Goal: Task Accomplishment & Management: Complete application form

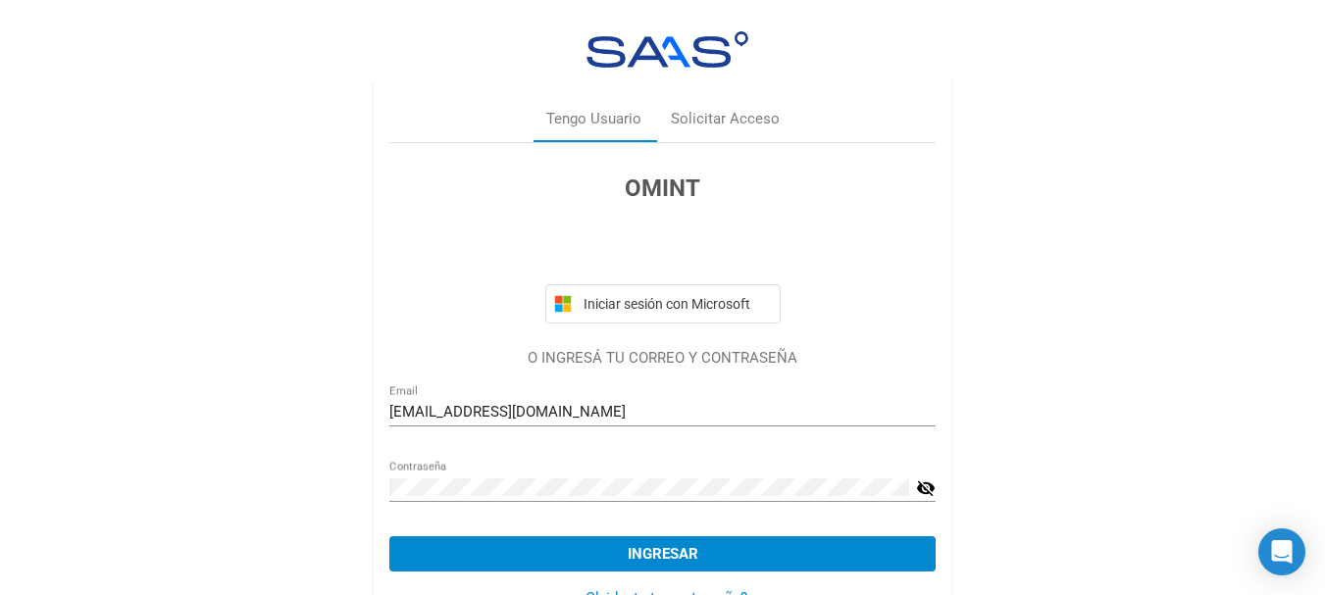
scroll to position [61, 0]
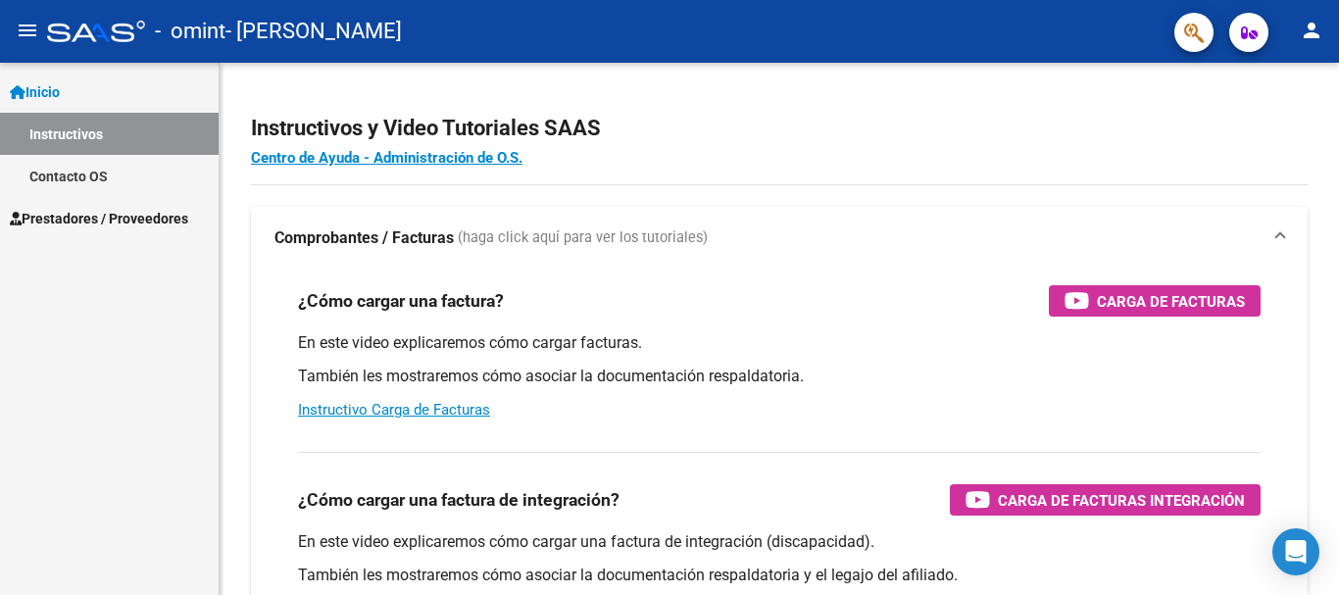
click at [130, 204] on link "Prestadores / Proveedores" at bounding box center [109, 218] width 219 height 42
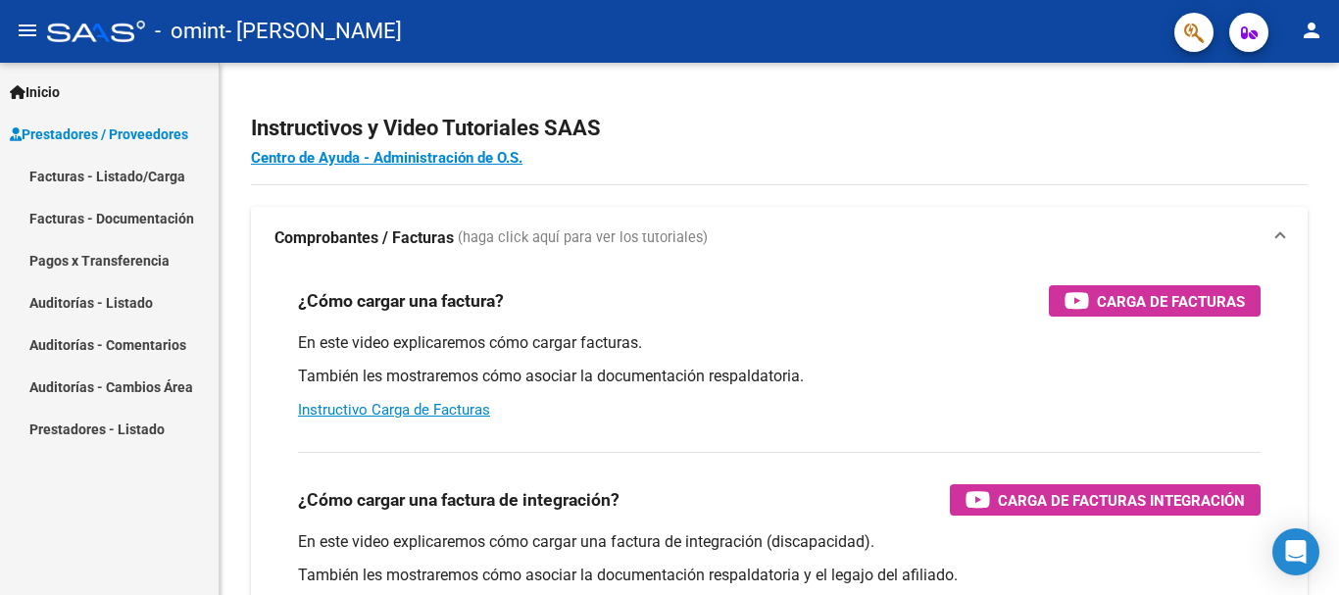
click at [152, 180] on link "Facturas - Listado/Carga" at bounding box center [109, 176] width 219 height 42
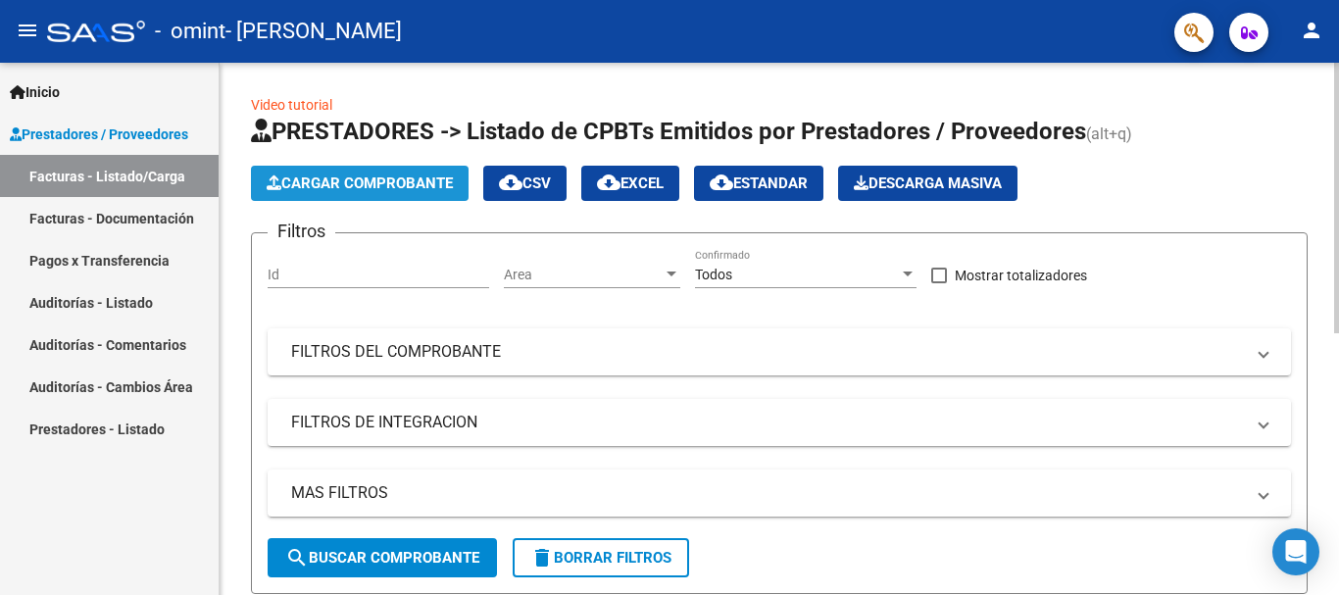
click at [379, 183] on span "Cargar Comprobante" at bounding box center [360, 184] width 186 height 18
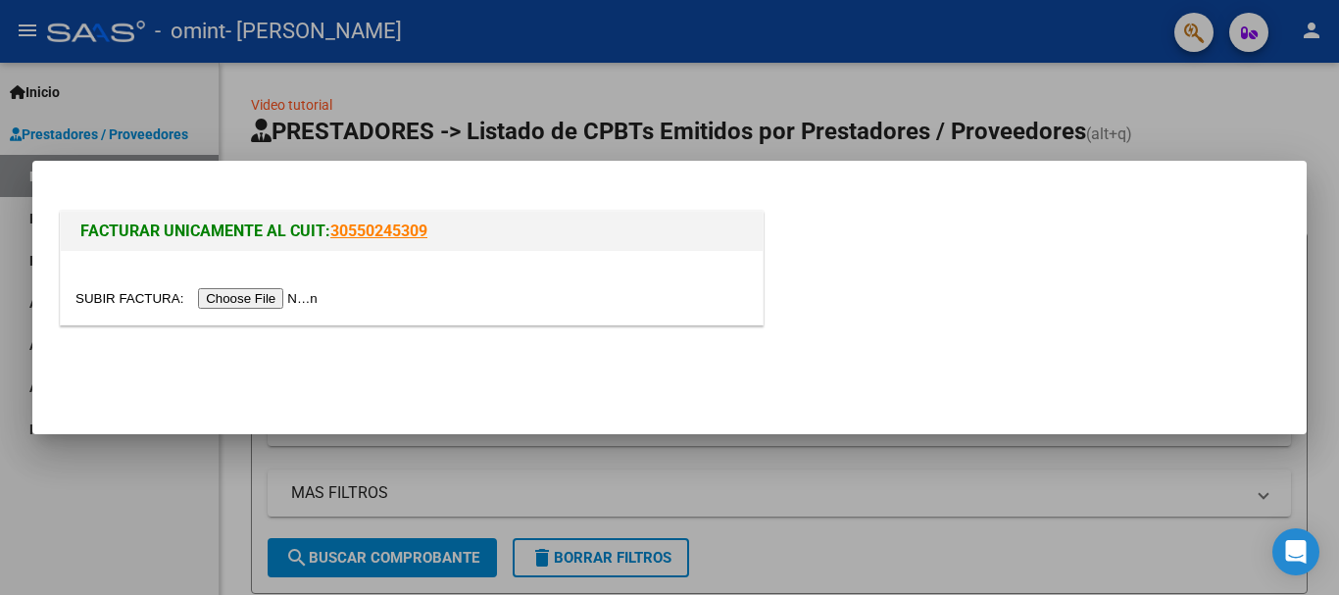
click at [281, 296] on input "file" at bounding box center [200, 298] width 248 height 21
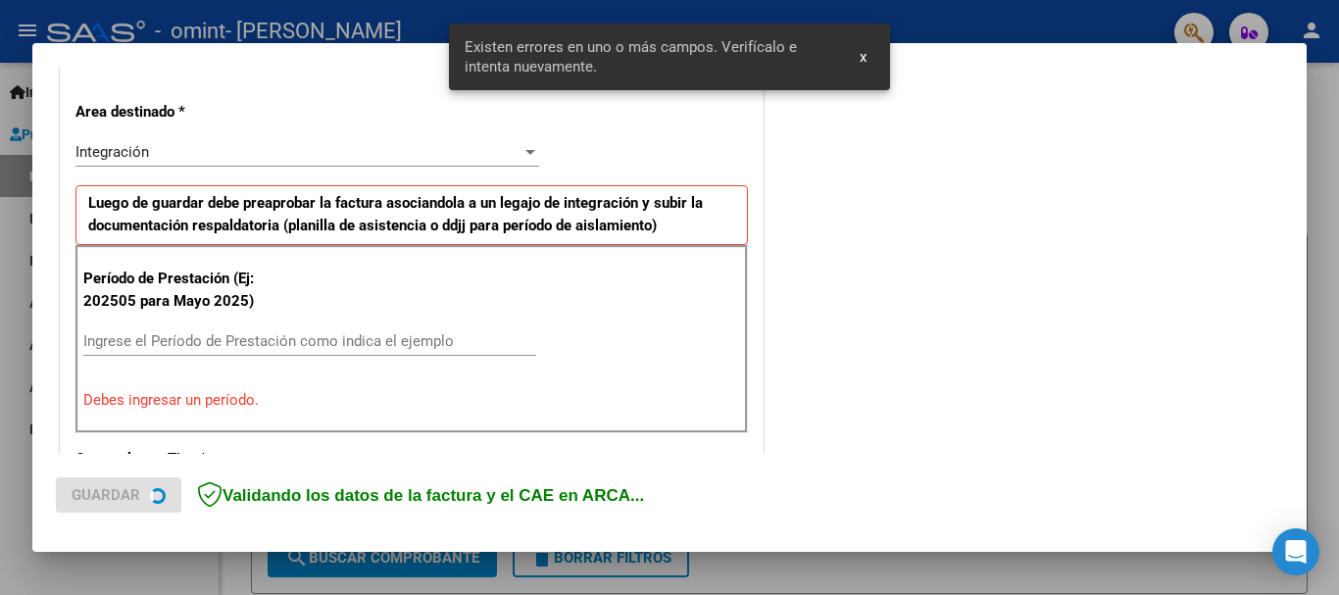
scroll to position [453, 0]
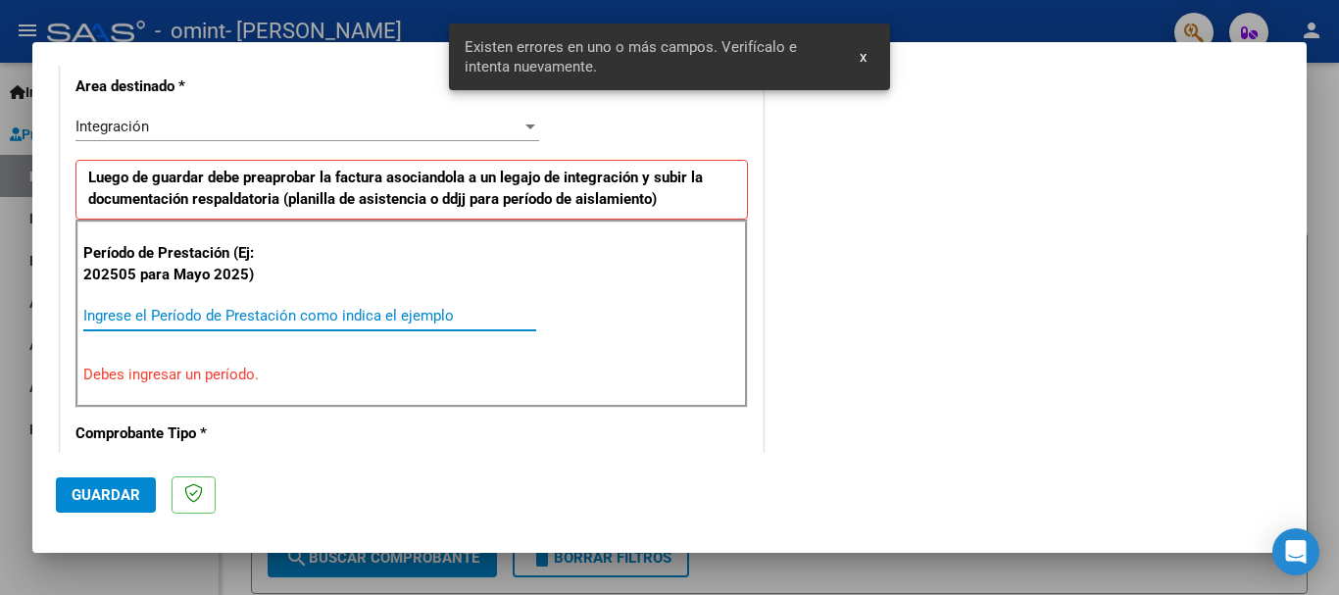
click at [223, 312] on input "Ingrese el Período de Prestación como indica el ejemplo" at bounding box center [309, 316] width 453 height 18
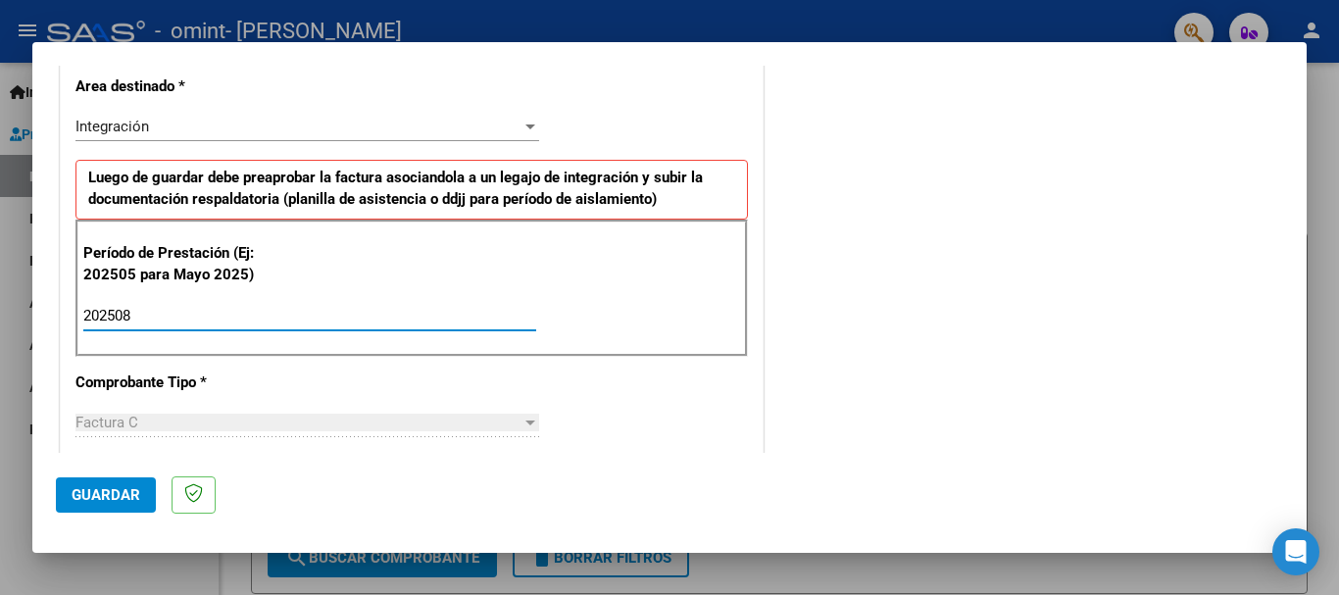
type input "202508"
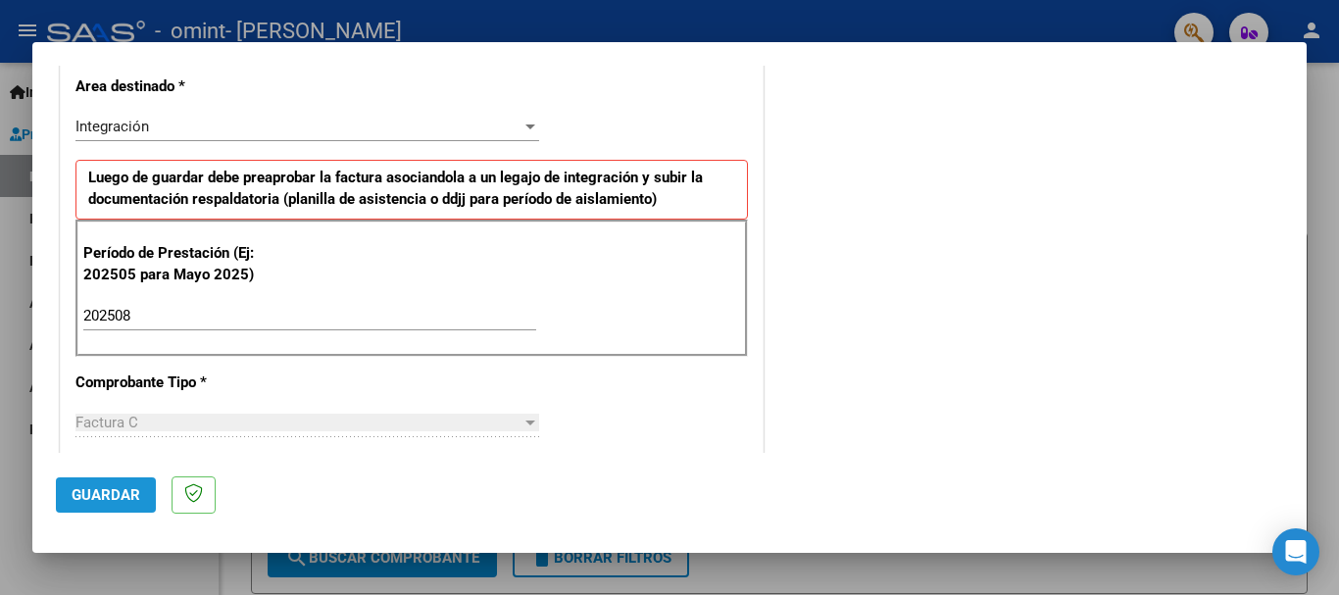
click at [119, 509] on button "Guardar" at bounding box center [106, 495] width 100 height 35
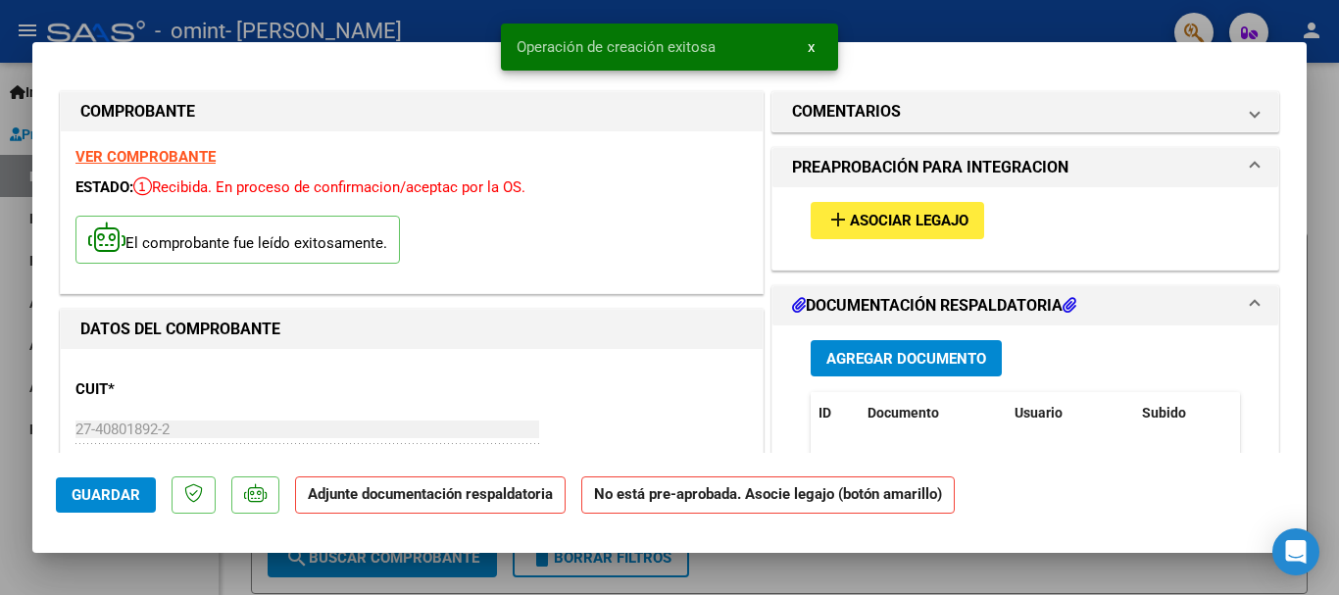
click at [940, 226] on span "Asociar Legajo" at bounding box center [909, 222] width 119 height 18
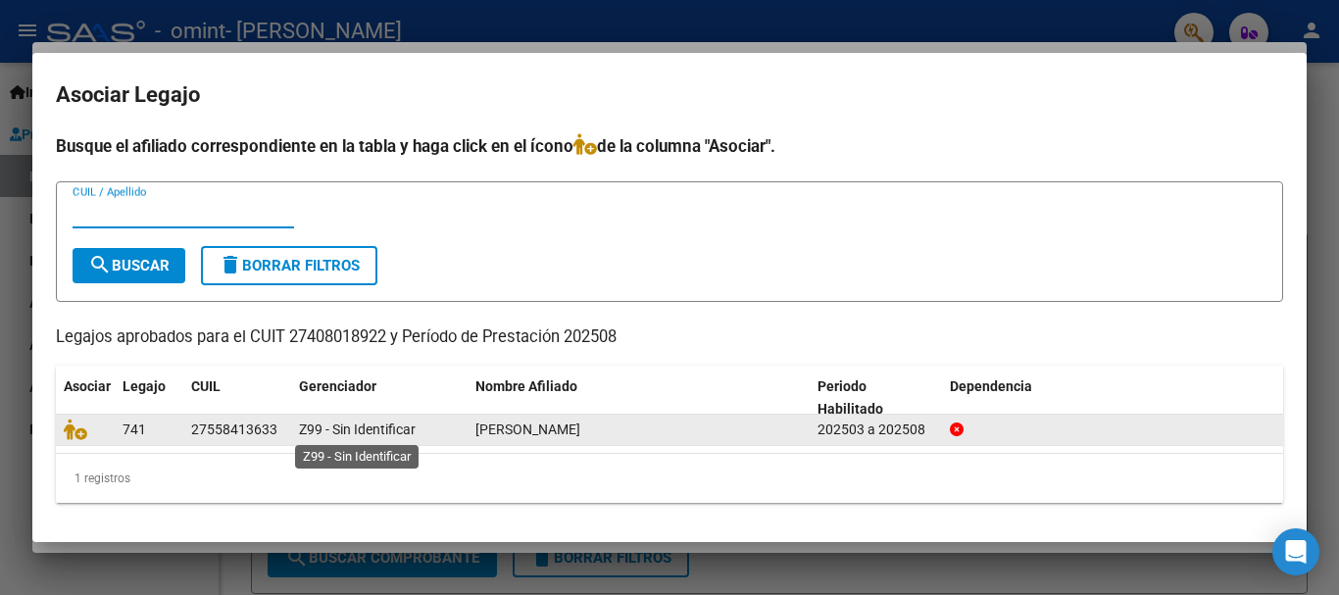
click at [383, 430] on span "Z99 - Sin Identificar" at bounding box center [357, 430] width 117 height 16
click at [581, 437] on span "[PERSON_NAME]" at bounding box center [528, 430] width 105 height 16
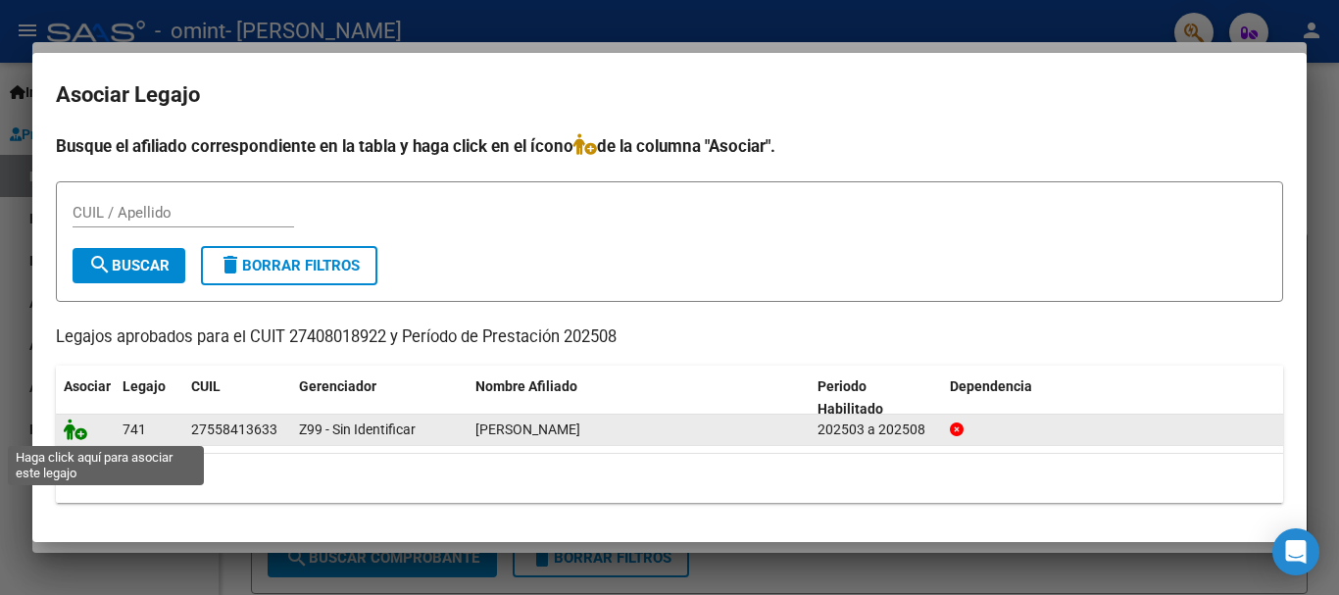
click at [76, 430] on icon at bounding box center [76, 430] width 24 height 22
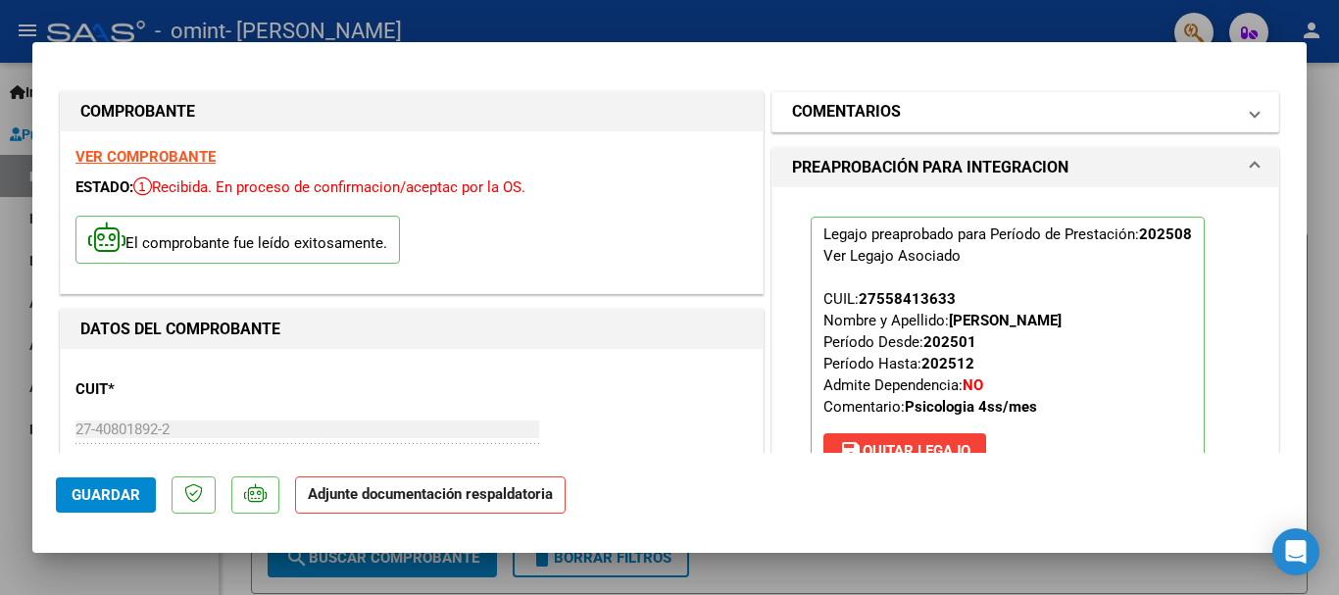
click at [1218, 105] on mat-panel-title "COMENTARIOS" at bounding box center [1013, 112] width 443 height 24
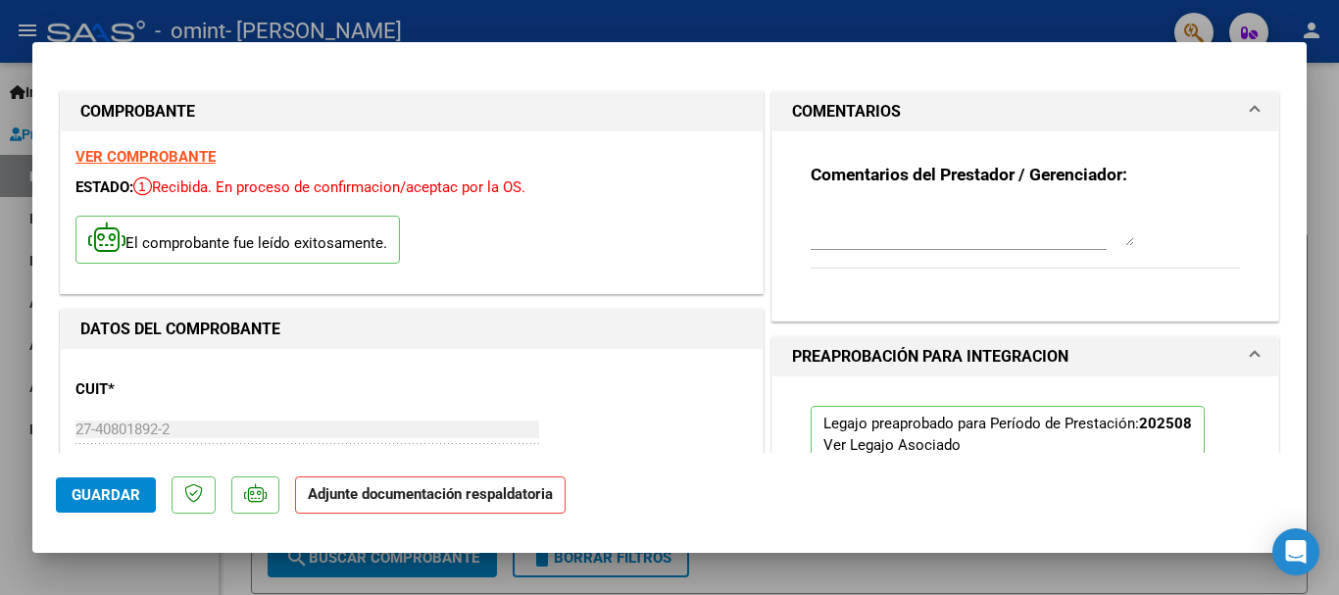
click at [1218, 105] on mat-panel-title "COMENTARIOS" at bounding box center [1013, 112] width 443 height 24
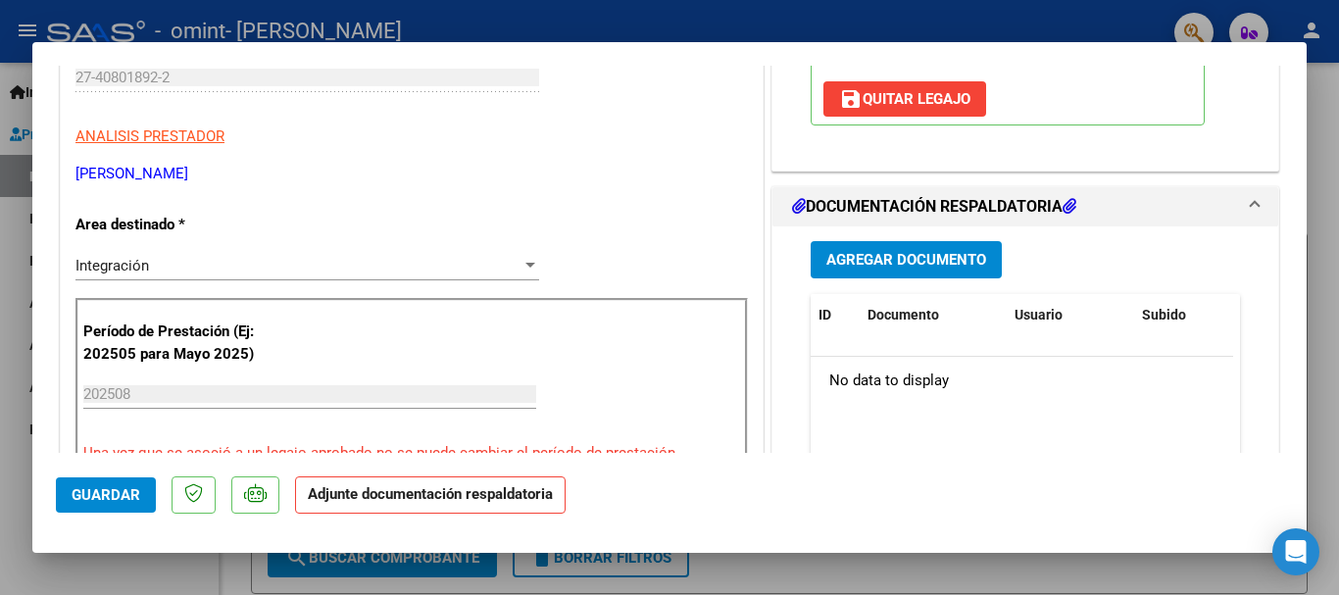
scroll to position [357, 0]
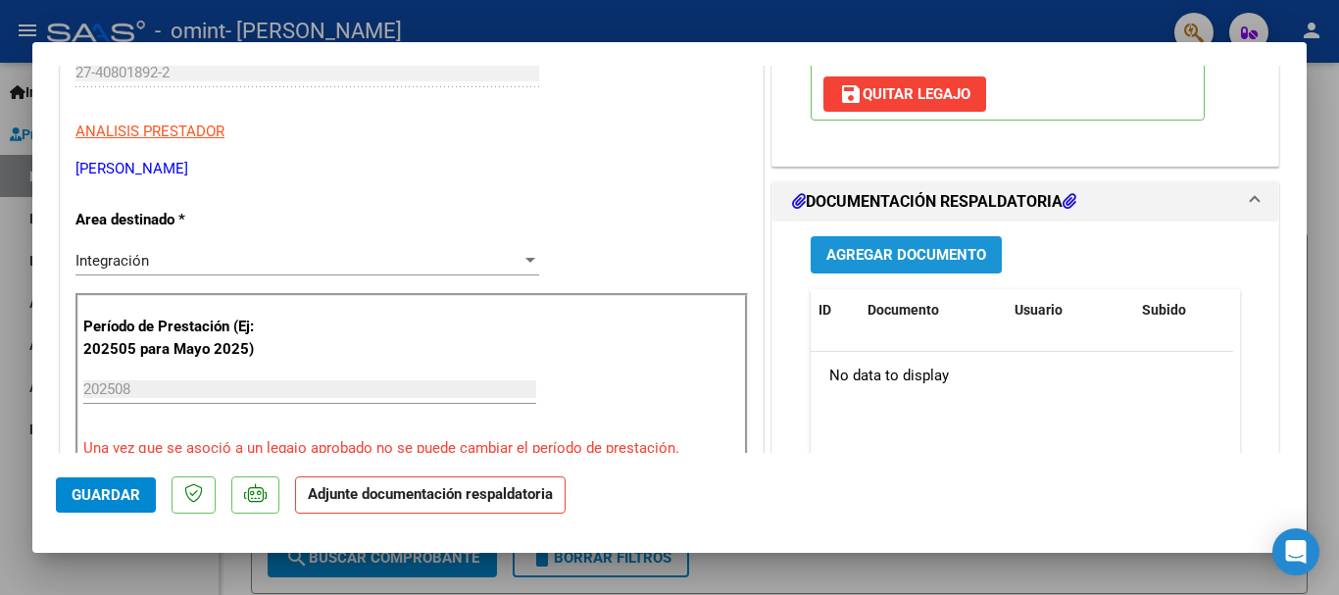
click at [926, 242] on button "Agregar Documento" at bounding box center [906, 254] width 191 height 36
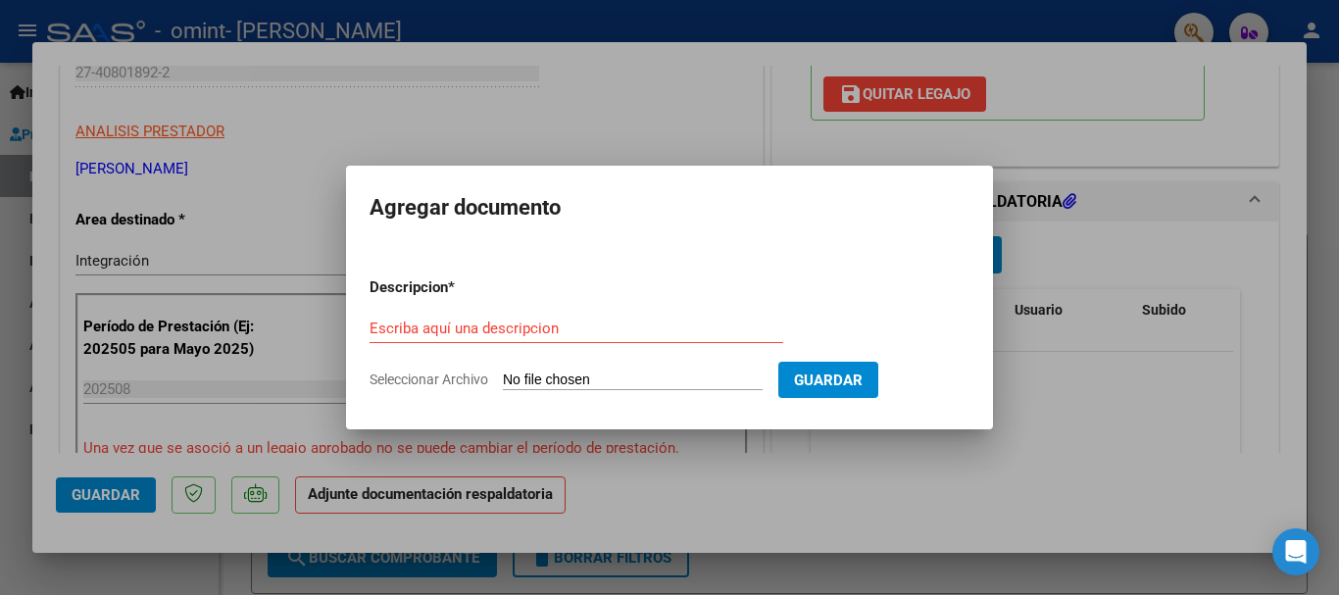
click at [704, 387] on input "Seleccionar Archivo" at bounding box center [633, 381] width 260 height 19
type input "C:\fakepath\[PERSON_NAME].pdf"
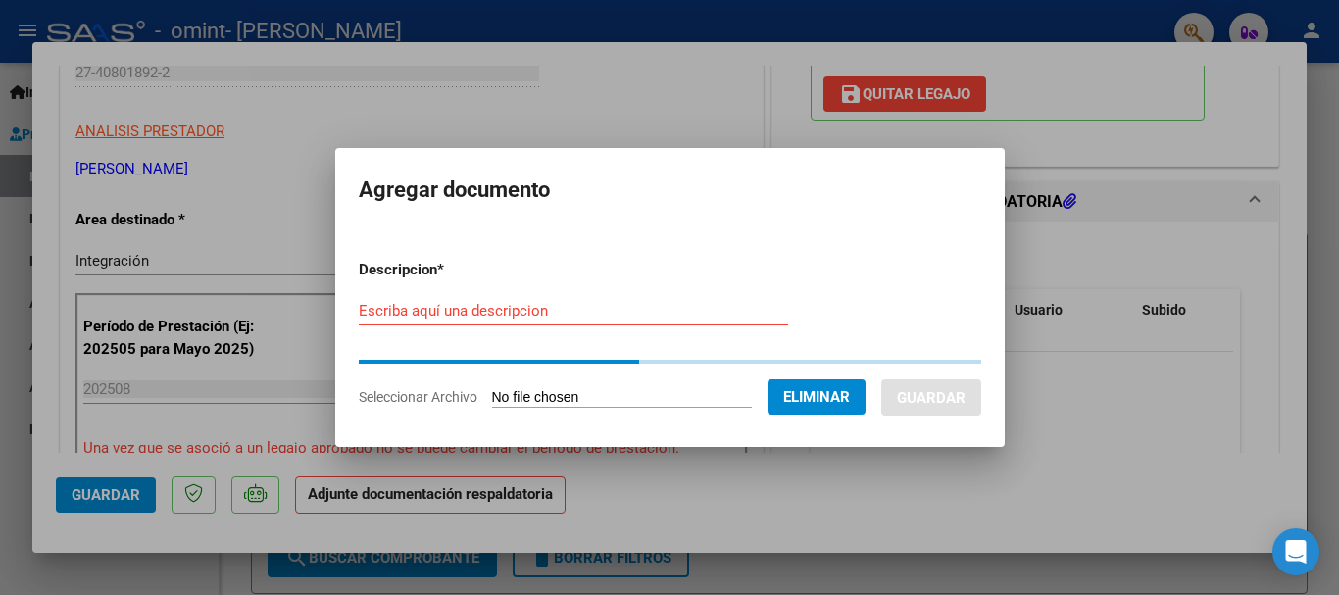
click at [617, 313] on input "Escriba aquí una descripcion" at bounding box center [573, 311] width 429 height 18
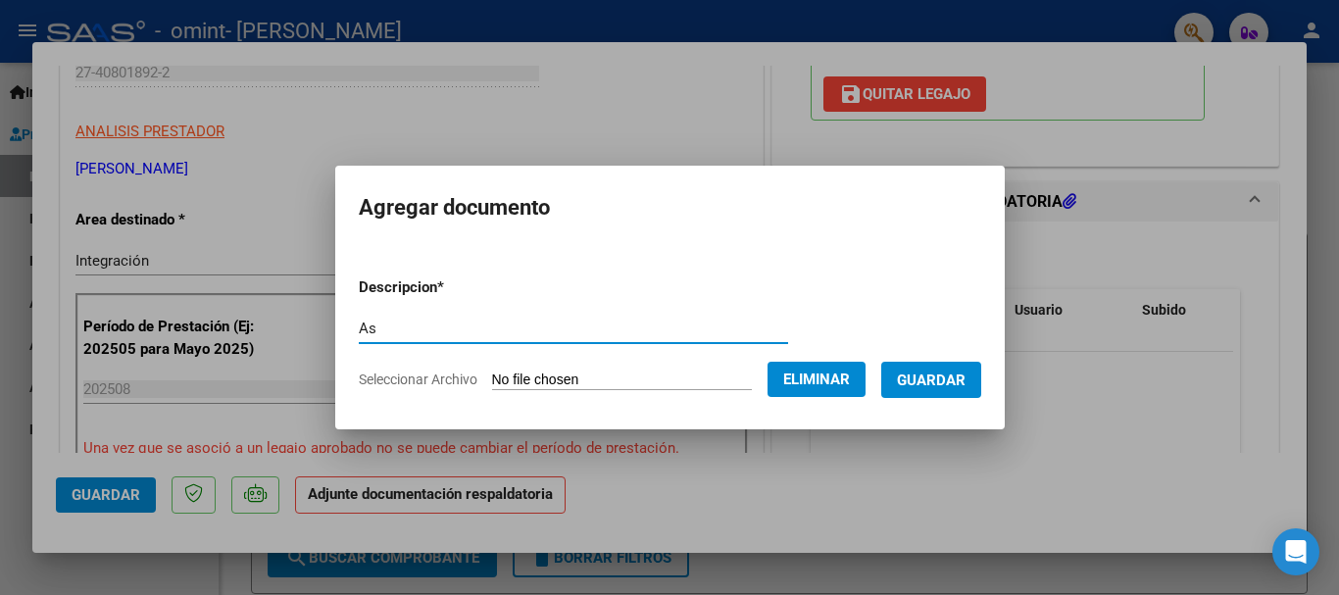
type input "A"
type input "Asistencia"
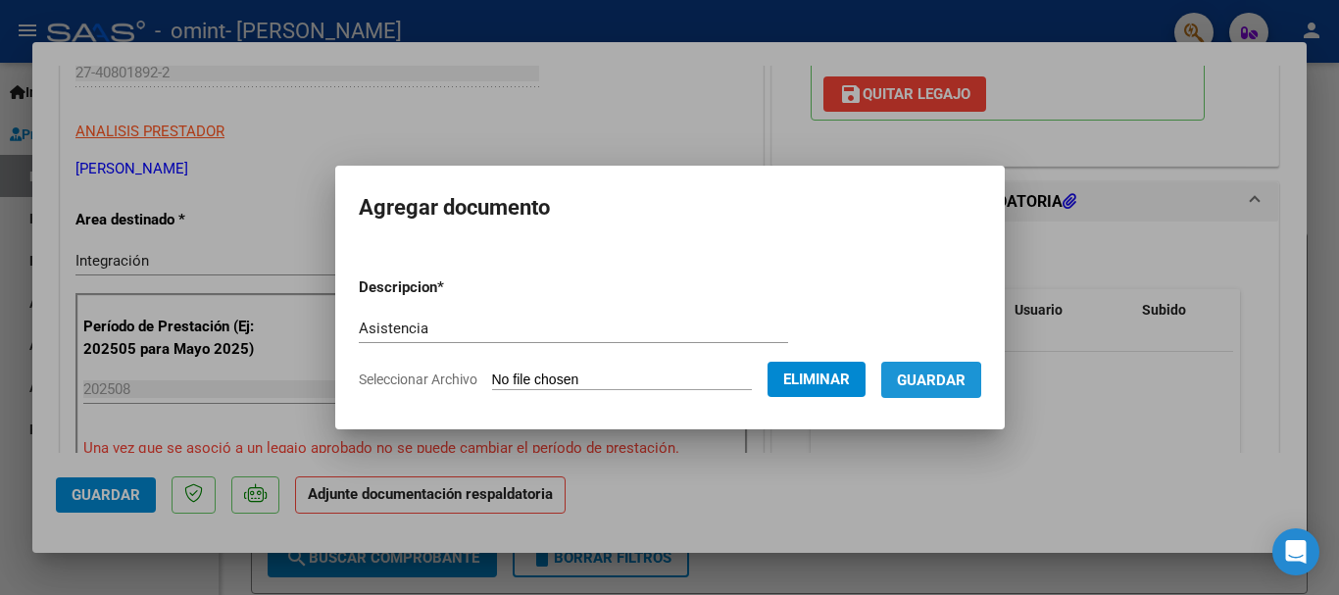
click at [929, 384] on span "Guardar" at bounding box center [931, 381] width 69 height 18
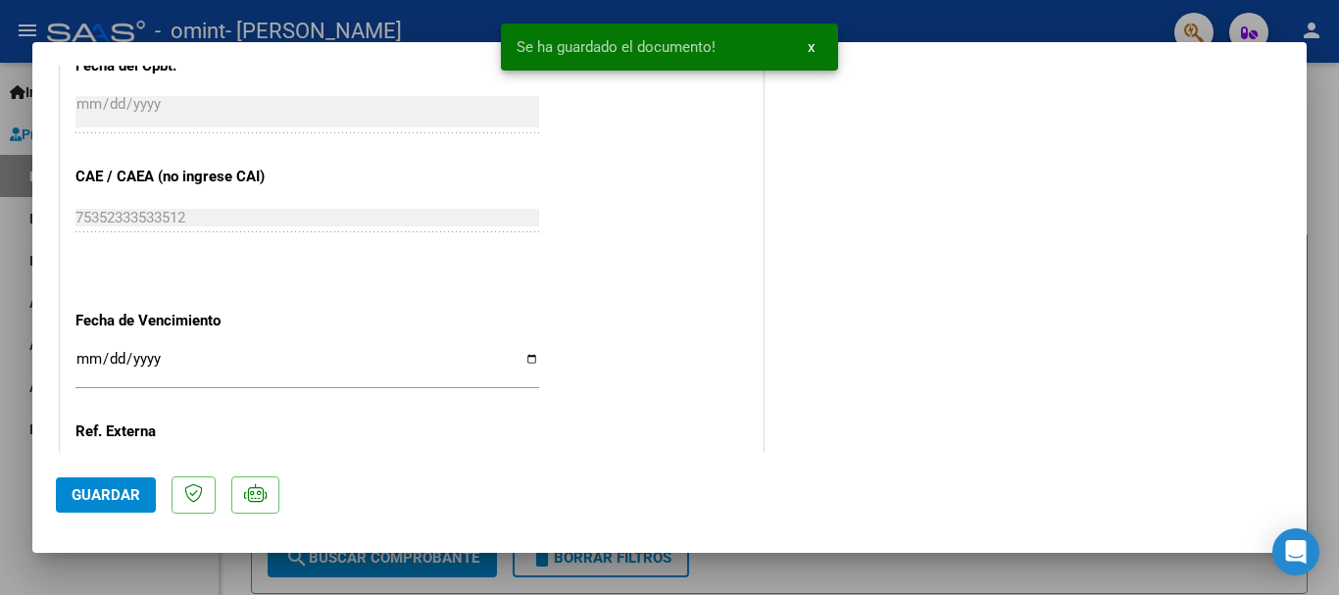
scroll to position [1256, 0]
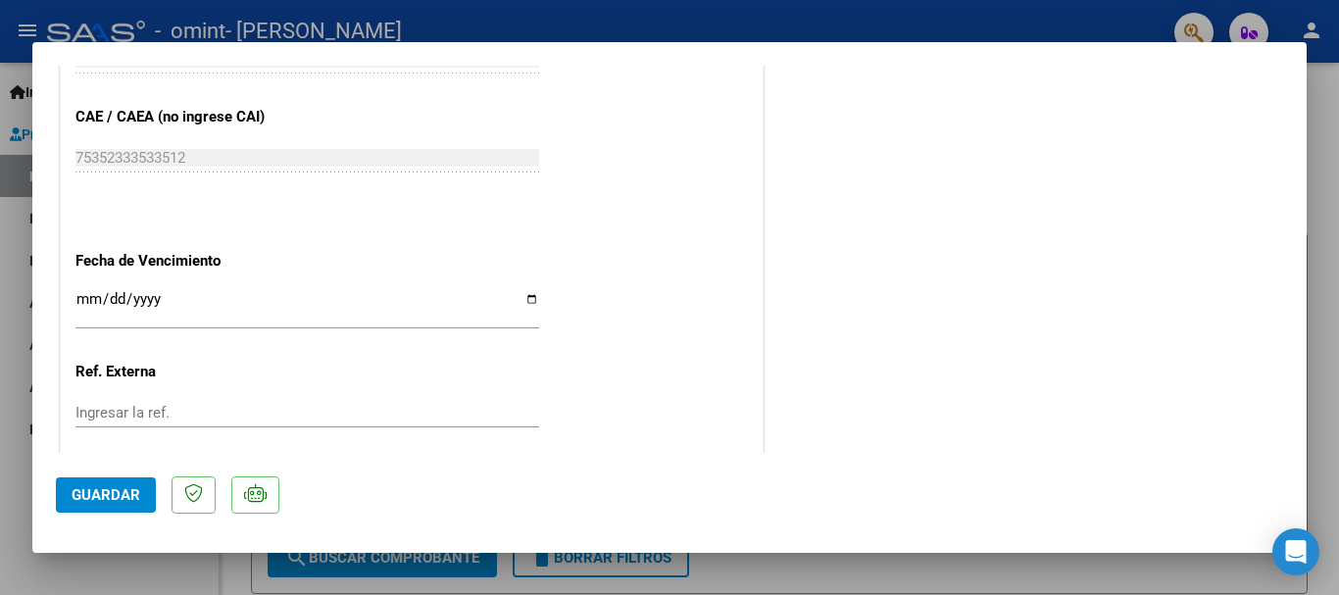
click at [109, 483] on button "Guardar" at bounding box center [106, 495] width 100 height 35
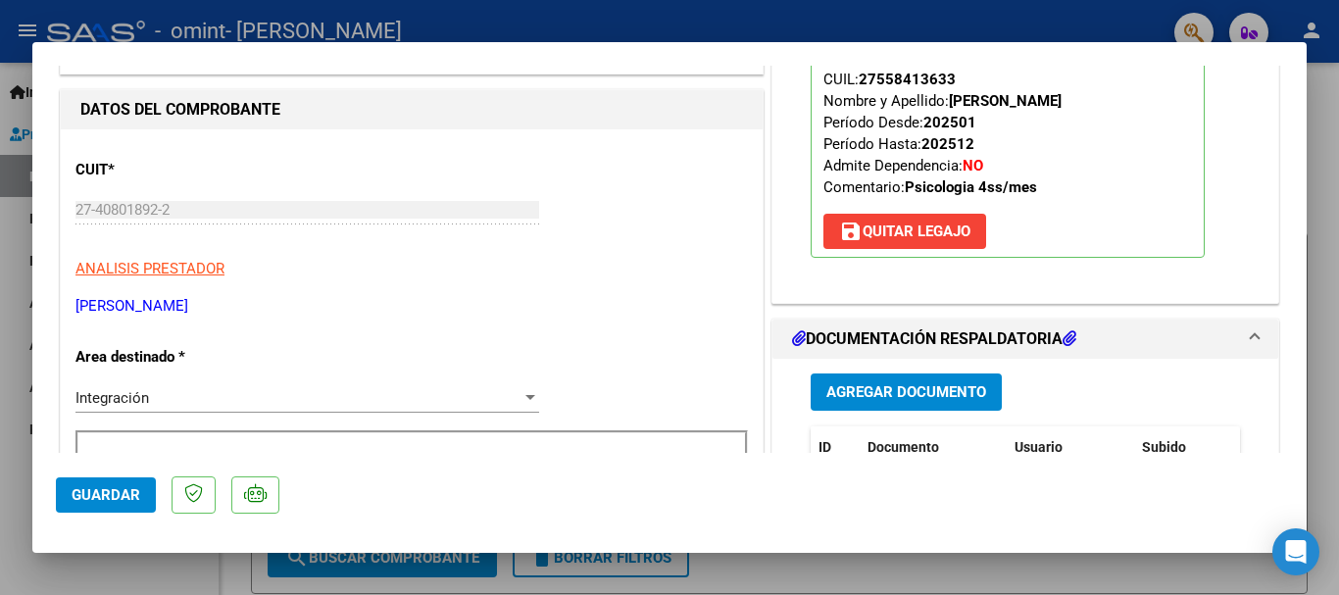
scroll to position [0, 0]
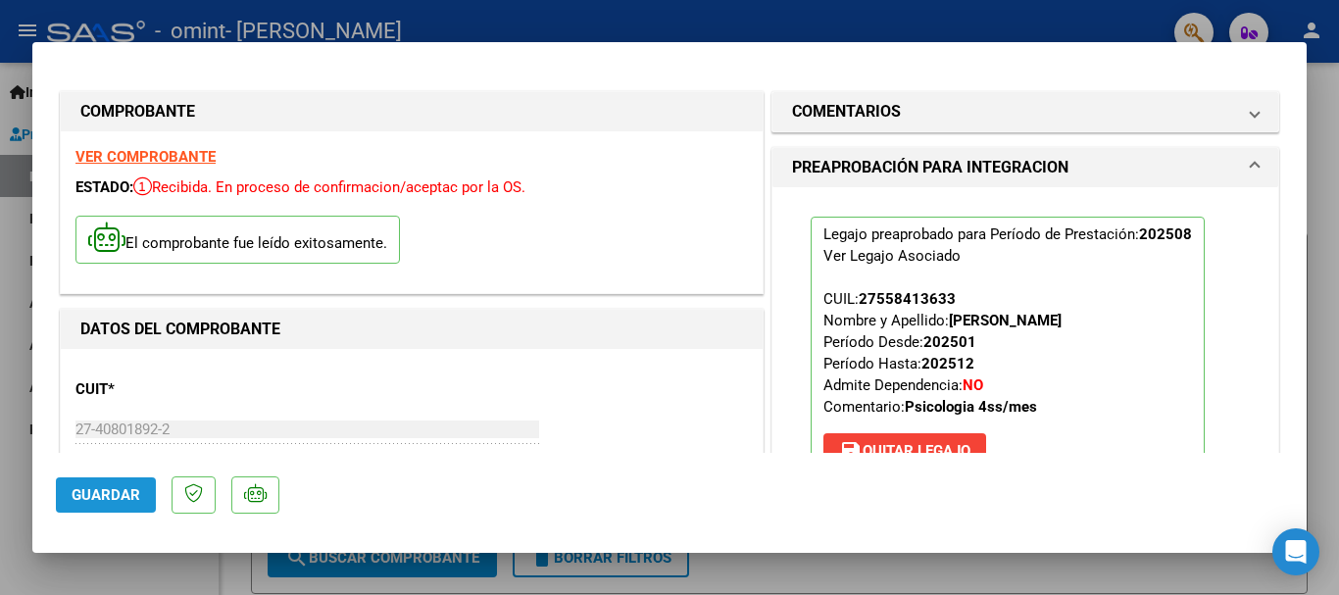
click at [109, 492] on span "Guardar" at bounding box center [106, 495] width 69 height 18
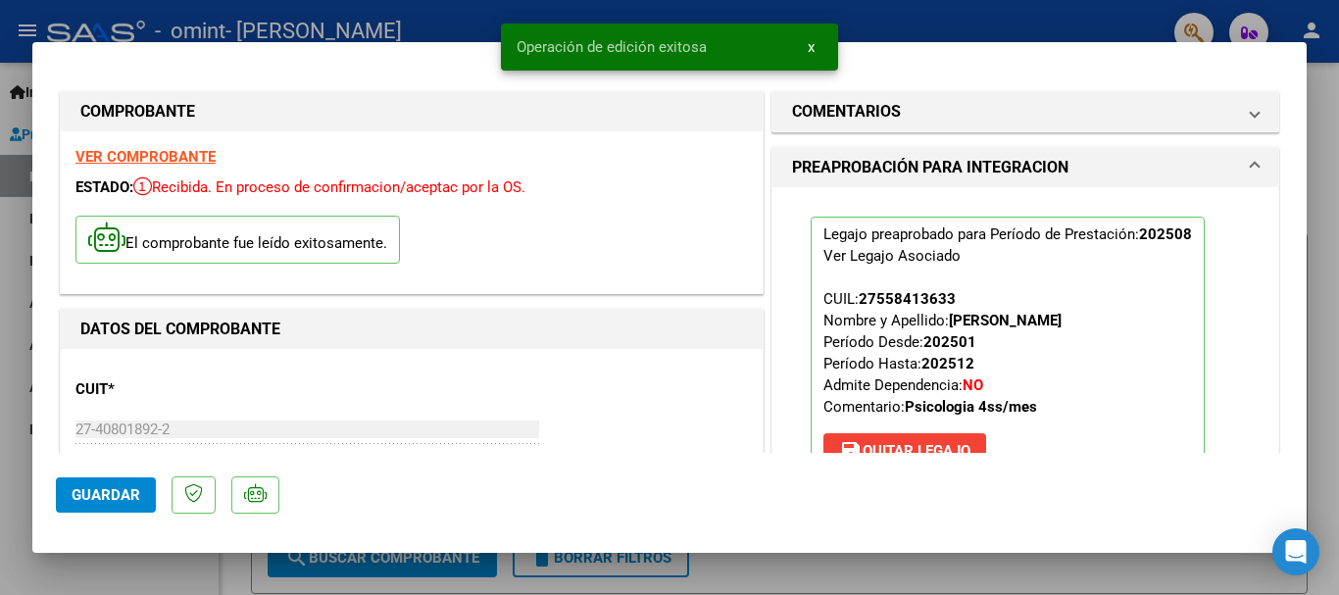
click at [1324, 95] on div at bounding box center [669, 297] width 1339 height 595
type input "$ 0,00"
